Goal: Task Accomplishment & Management: Manage account settings

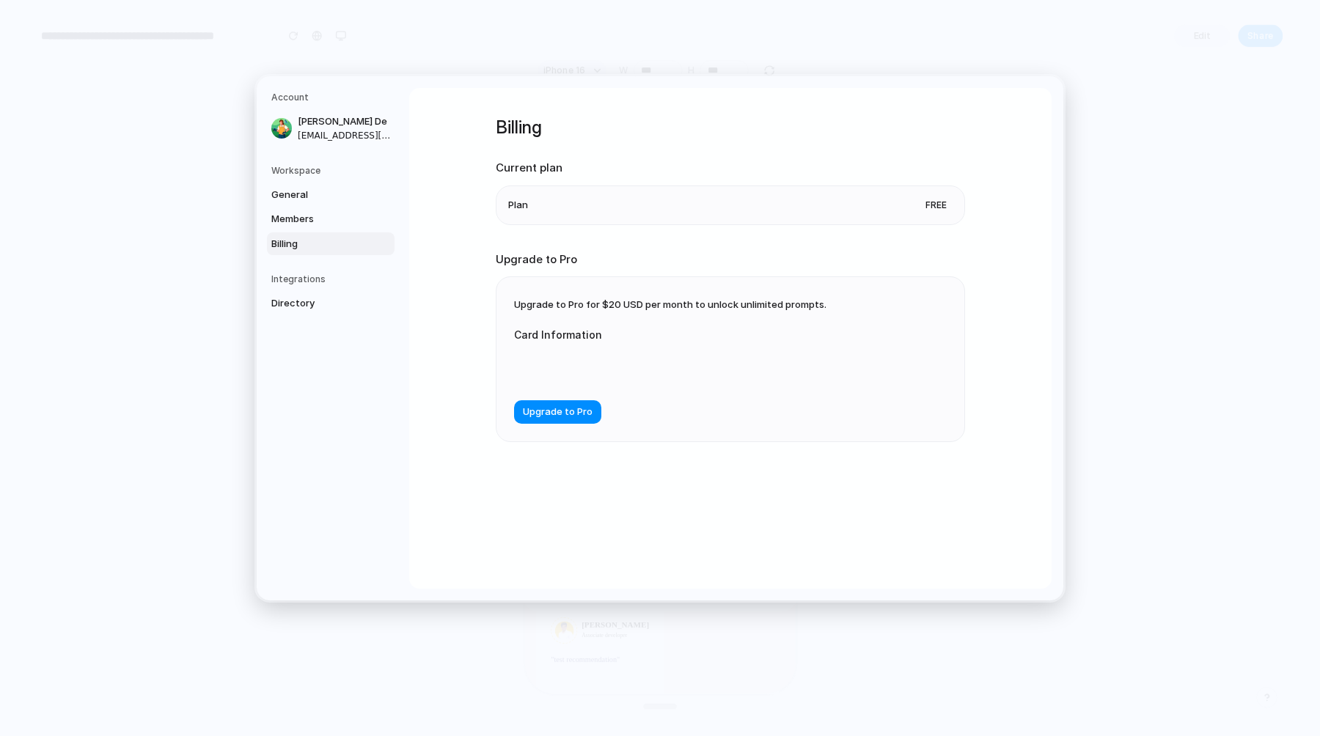
click at [466, 280] on div "Billing Current plan Plan Free Upgrade to Pro Upgrade to Pro for $20 USD per mo…" at bounding box center [730, 338] width 643 height 501
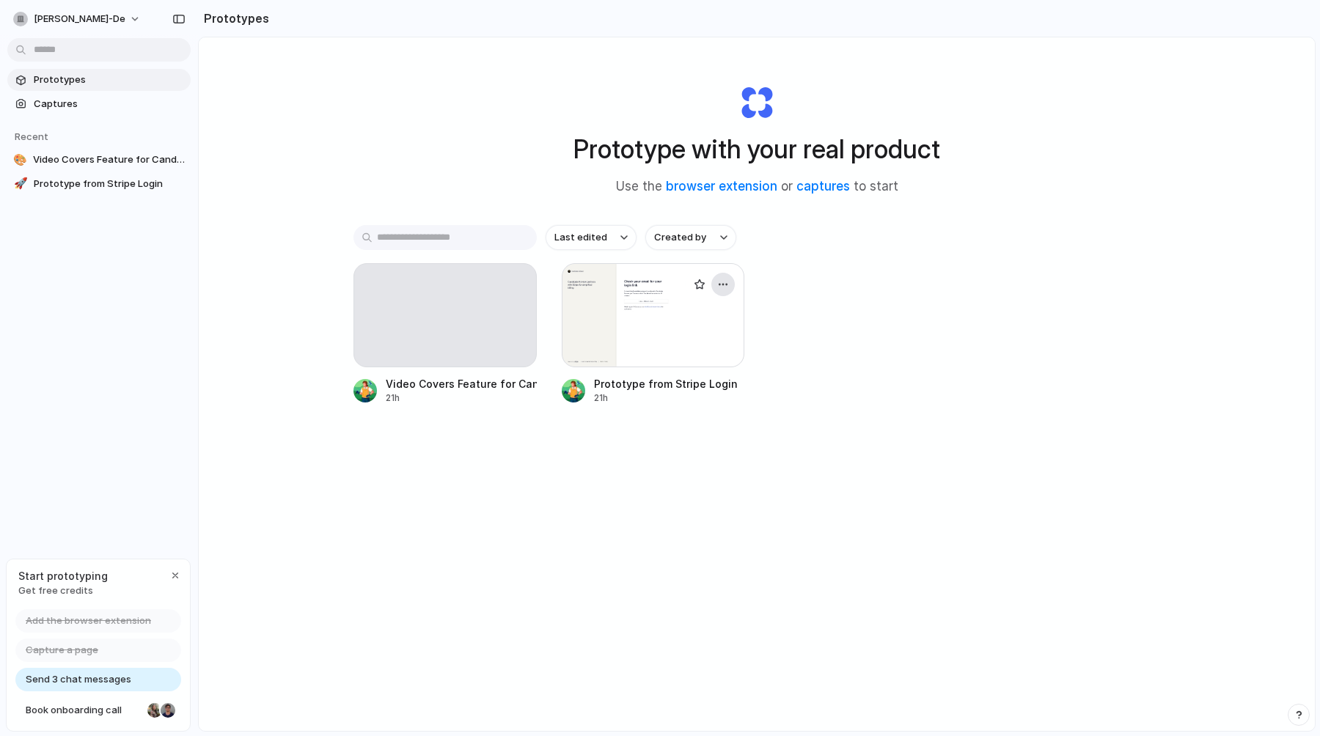
click at [732, 283] on button "button" at bounding box center [722, 284] width 23 height 23
click at [682, 389] on li "Delete" at bounding box center [682, 388] width 104 height 23
